Goal: Check status

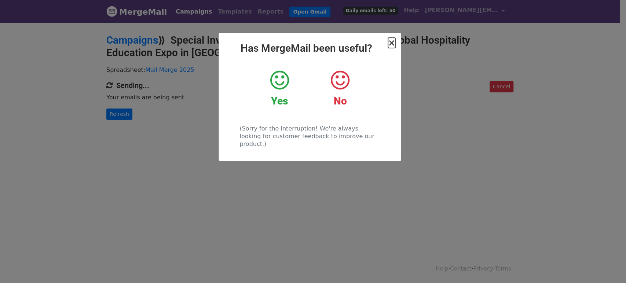
click at [393, 45] on span "×" at bounding box center [391, 43] width 7 height 10
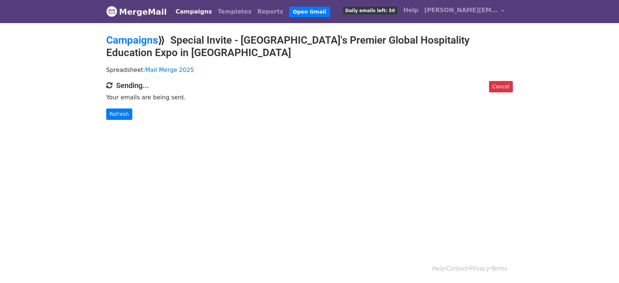
scroll to position [1, 0]
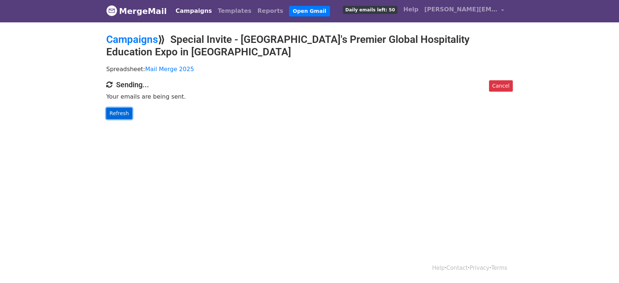
click at [117, 113] on link "Refresh" at bounding box center [119, 113] width 26 height 11
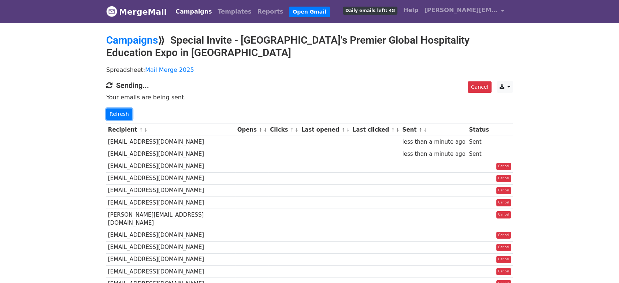
click at [117, 113] on link "Refresh" at bounding box center [119, 113] width 26 height 11
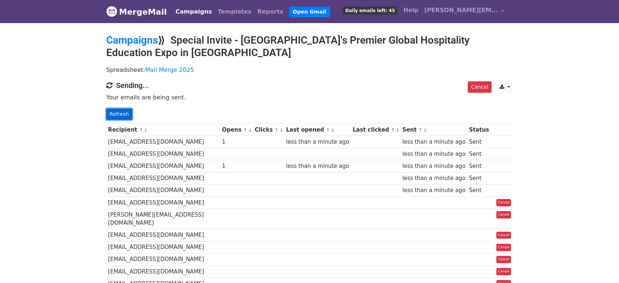
click at [125, 115] on link "Refresh" at bounding box center [119, 113] width 26 height 11
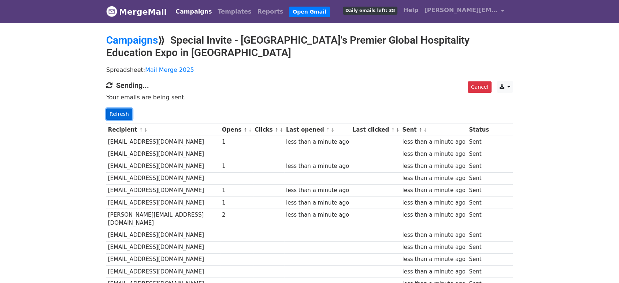
click at [123, 114] on link "Refresh" at bounding box center [119, 113] width 26 height 11
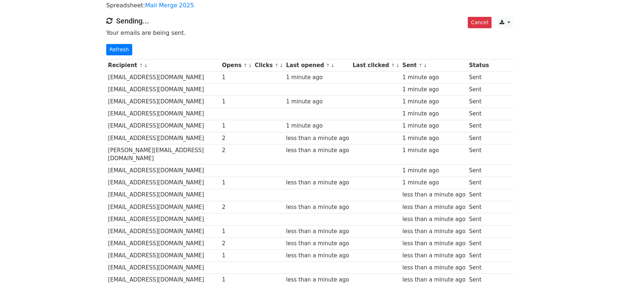
scroll to position [24, 0]
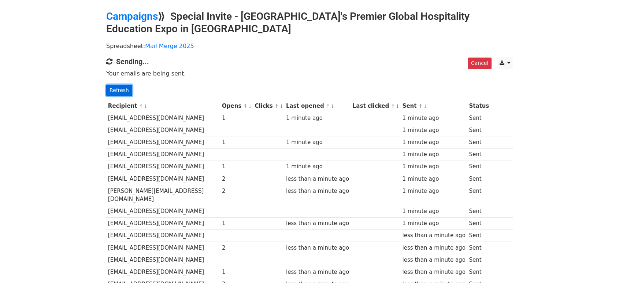
click at [112, 91] on link "Refresh" at bounding box center [119, 90] width 26 height 11
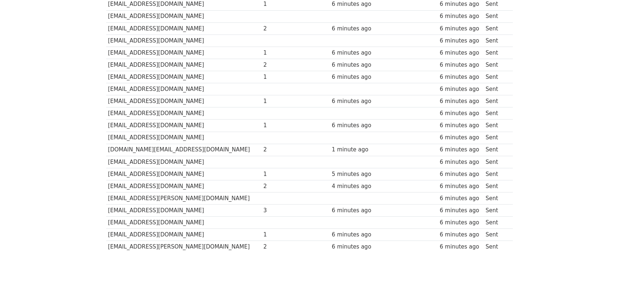
scroll to position [267, 0]
